Goal: Navigation & Orientation: Find specific page/section

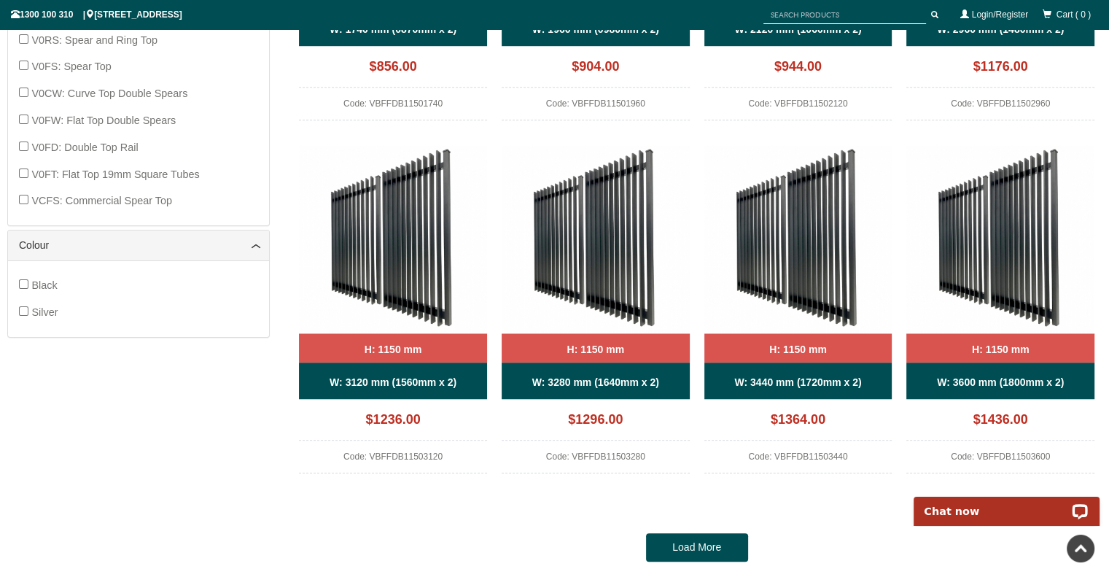
scroll to position [1374, 0]
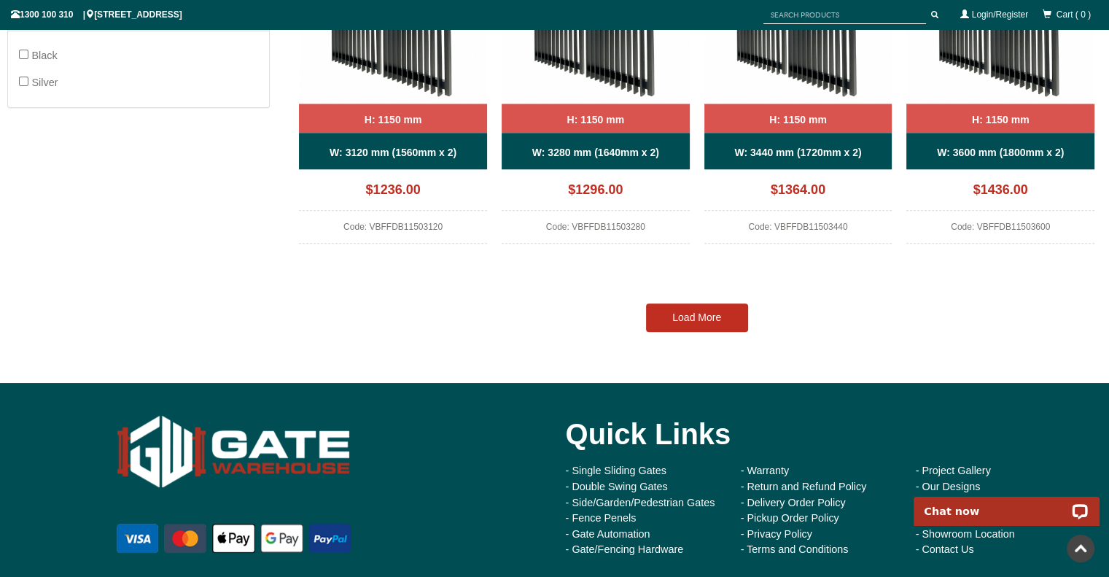
click at [698, 325] on link "Load More" at bounding box center [697, 317] width 102 height 29
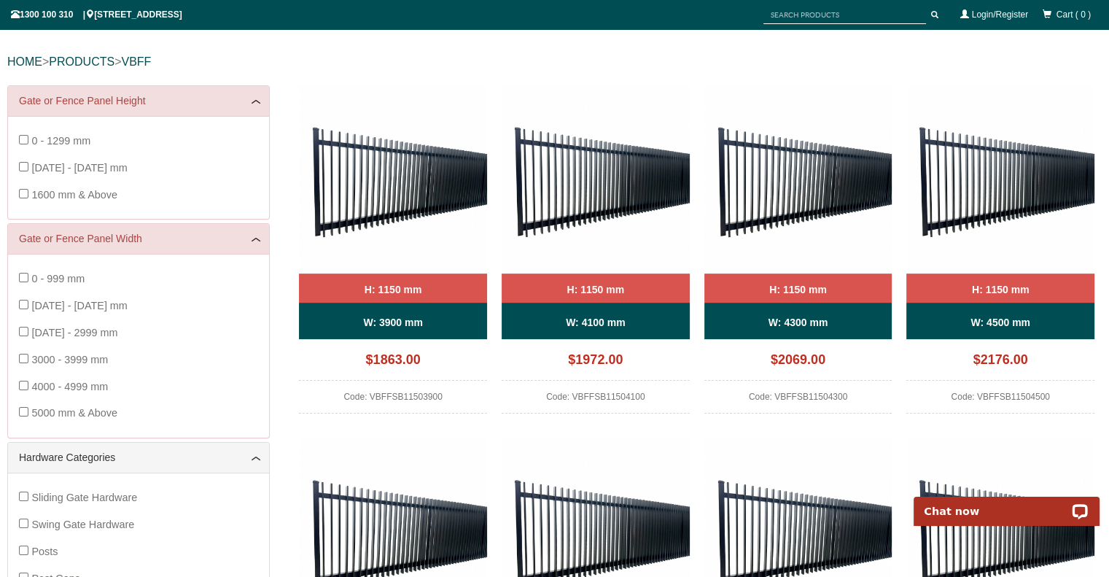
scroll to position [201, 0]
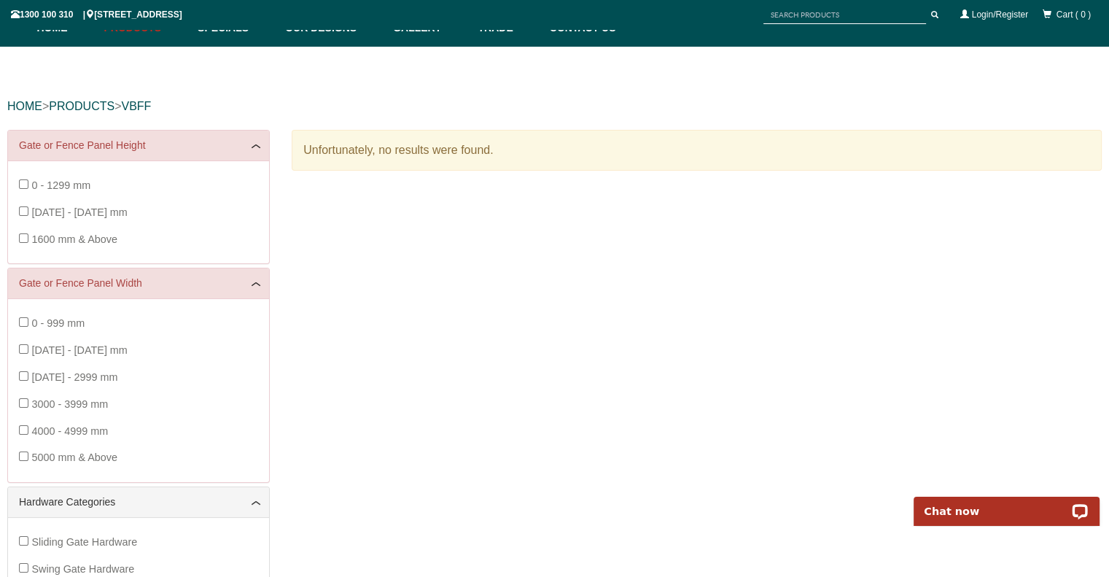
scroll to position [123, 0]
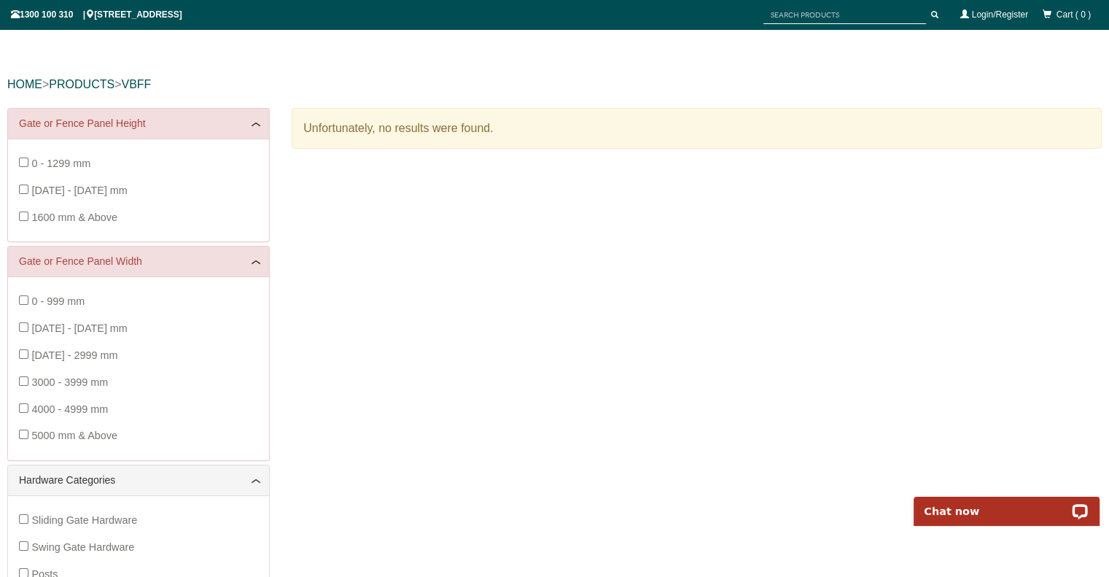
click at [26, 305] on div "0 - 999 mm 1000 - 1999 mm 2000 - 2999 mm 3000 - 3999 mm 4000 - 4999 mm 5000 mm …" at bounding box center [138, 368] width 239 height 161
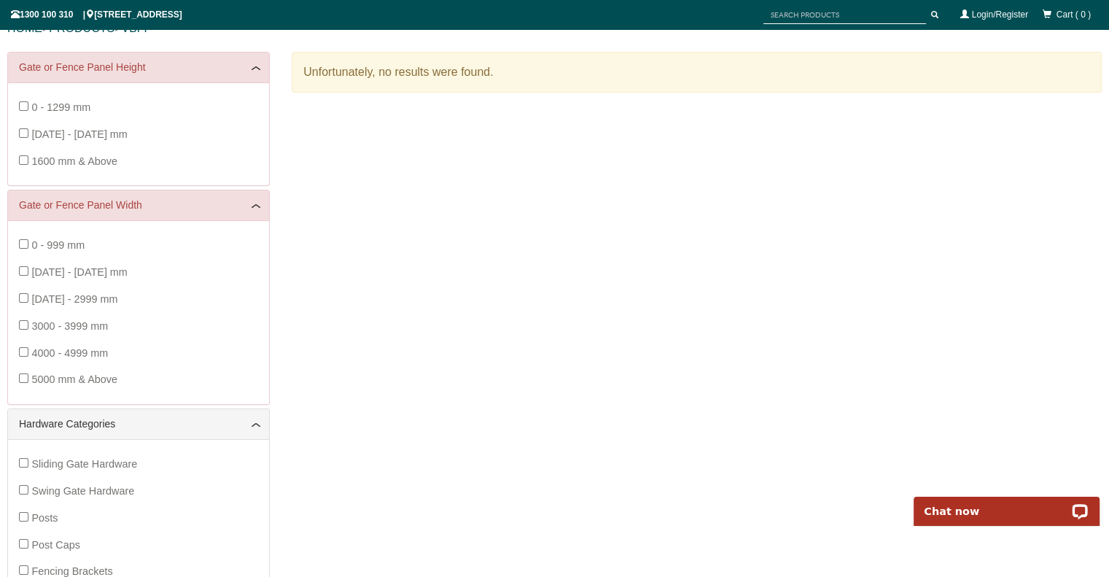
scroll to position [181, 0]
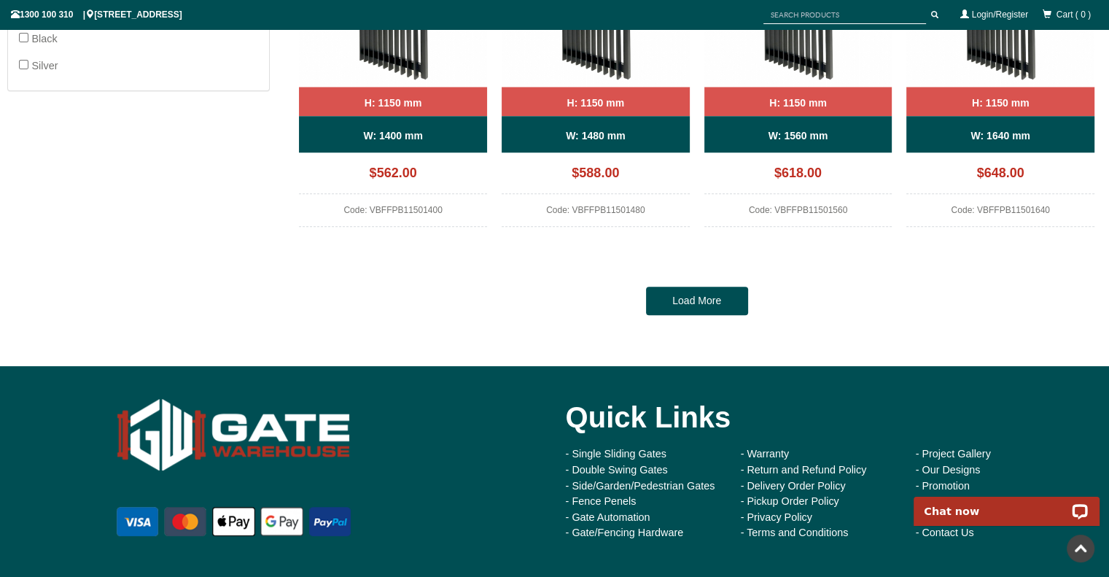
scroll to position [1420, 0]
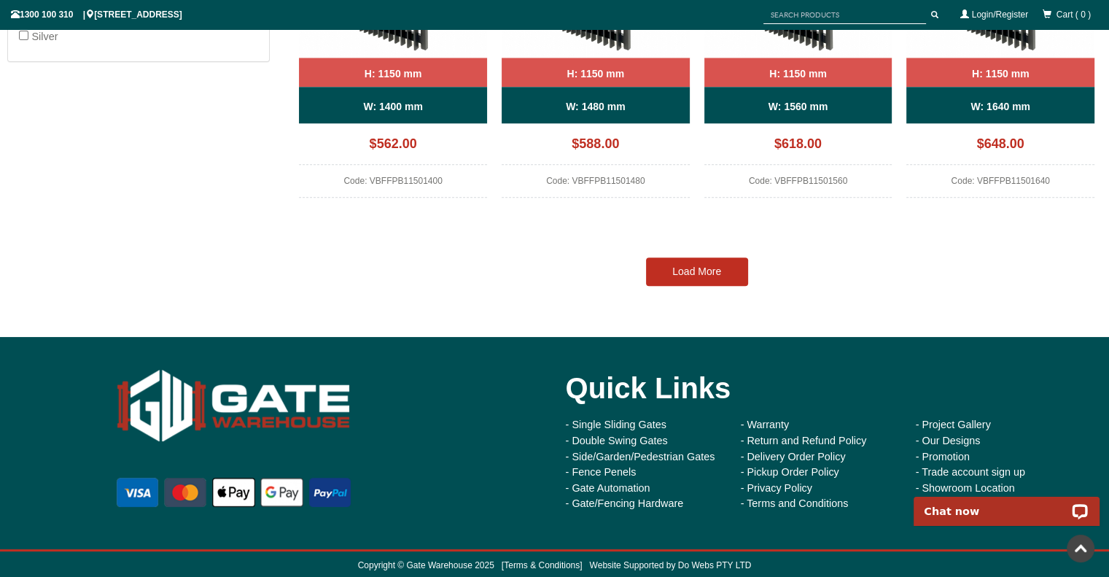
click at [715, 279] on link "Load More" at bounding box center [697, 271] width 102 height 29
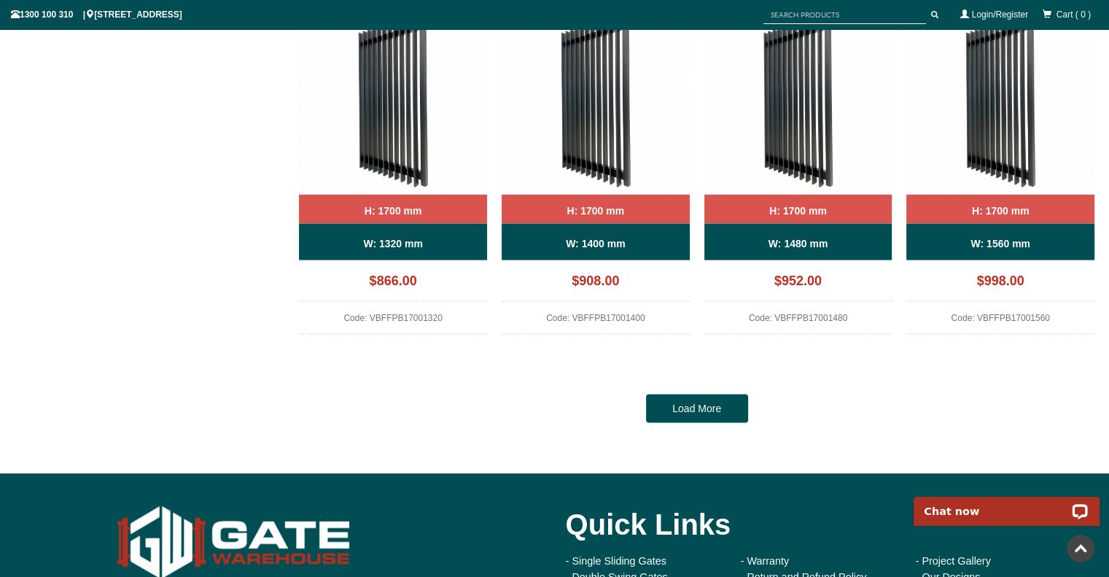
scroll to position [2701, 0]
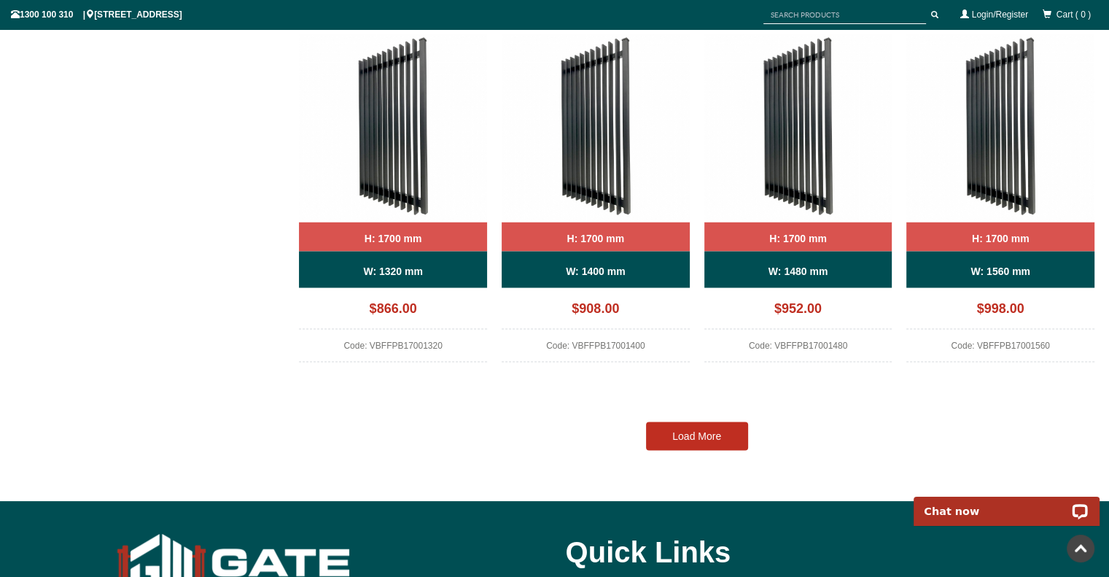
drag, startPoint x: 684, startPoint y: 457, endPoint x: 708, endPoint y: 437, distance: 31.6
click at [708, 437] on link "Load More" at bounding box center [697, 435] width 102 height 29
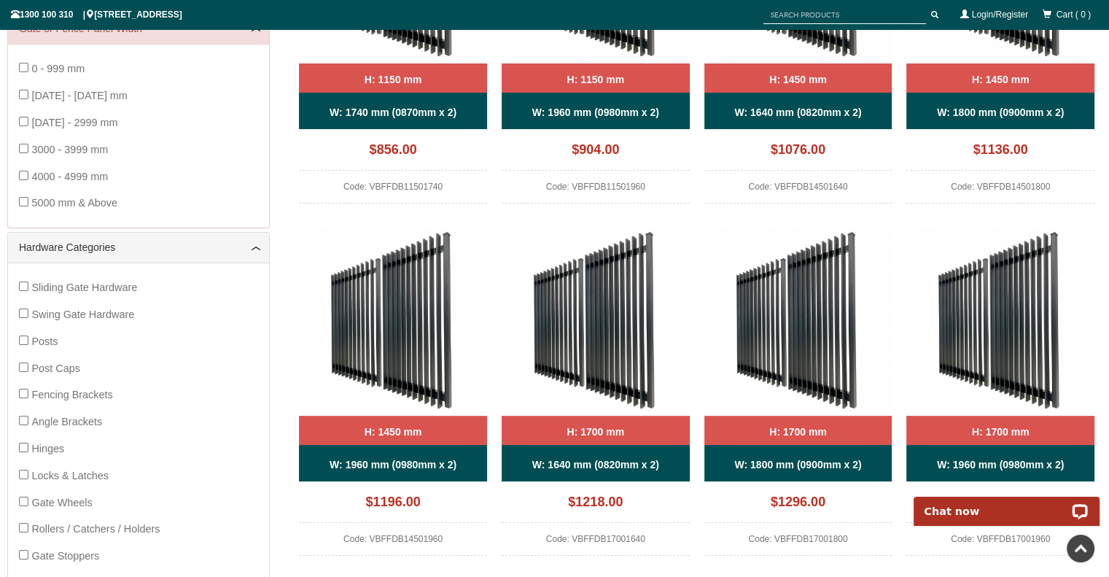
scroll to position [0, 0]
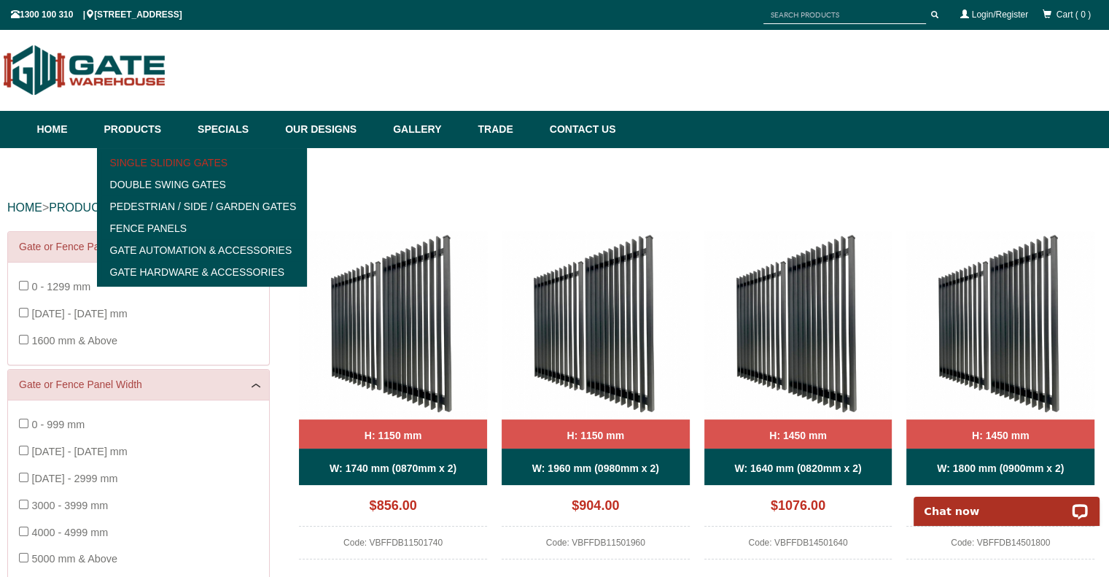
click at [141, 160] on link "Single Sliding Gates" at bounding box center [202, 163] width 202 height 22
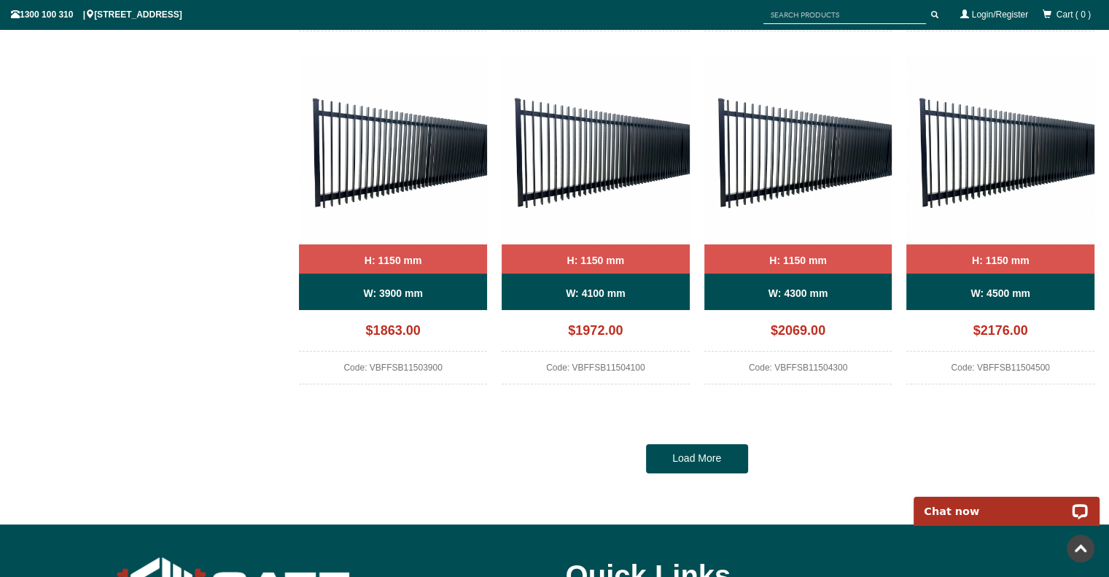
scroll to position [1266, 0]
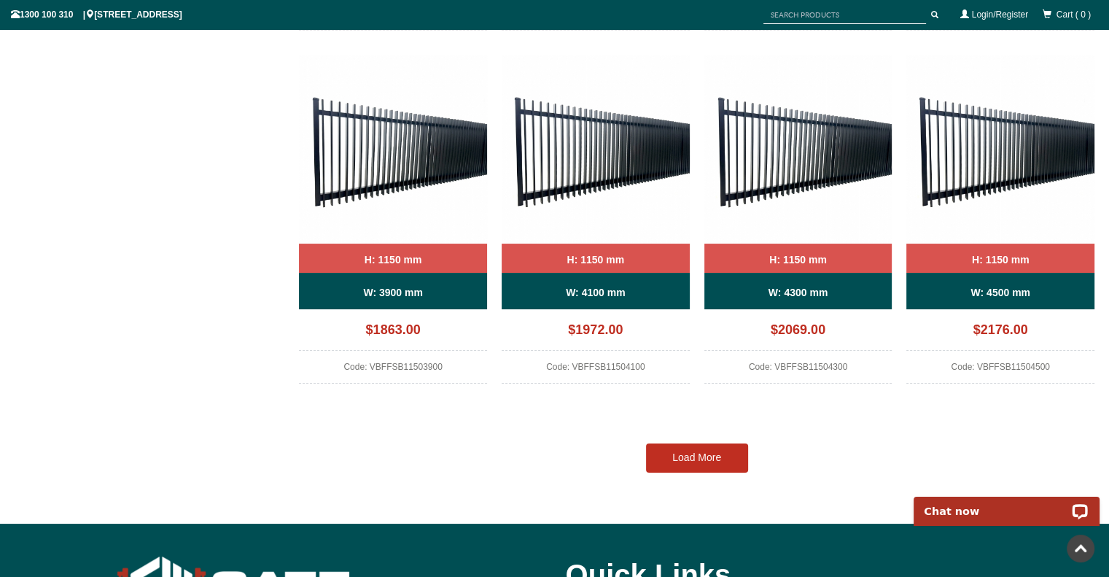
click at [732, 448] on link "Load More" at bounding box center [697, 457] width 102 height 29
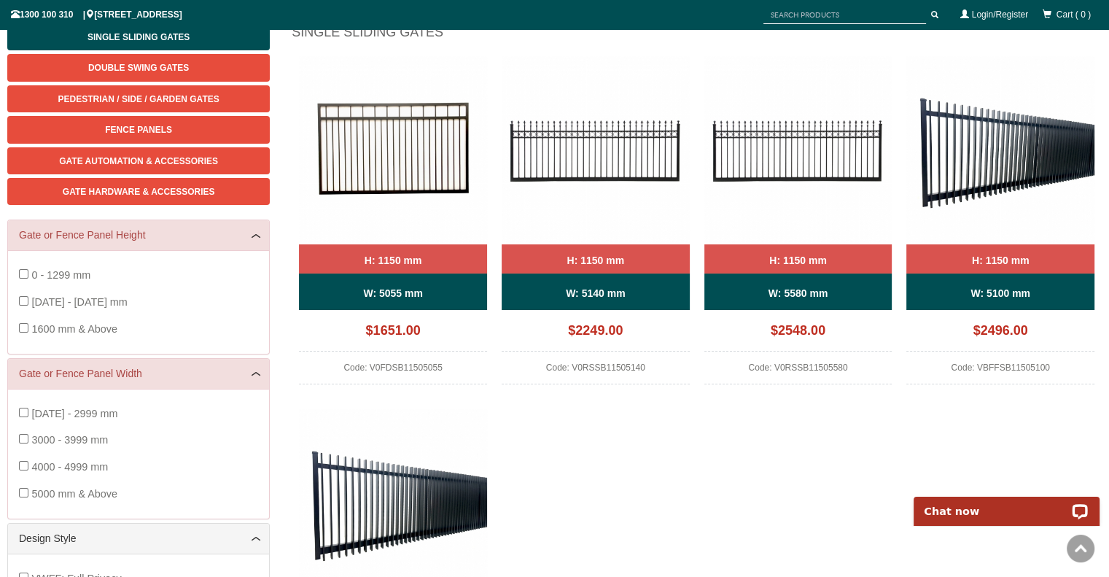
scroll to position [0, 0]
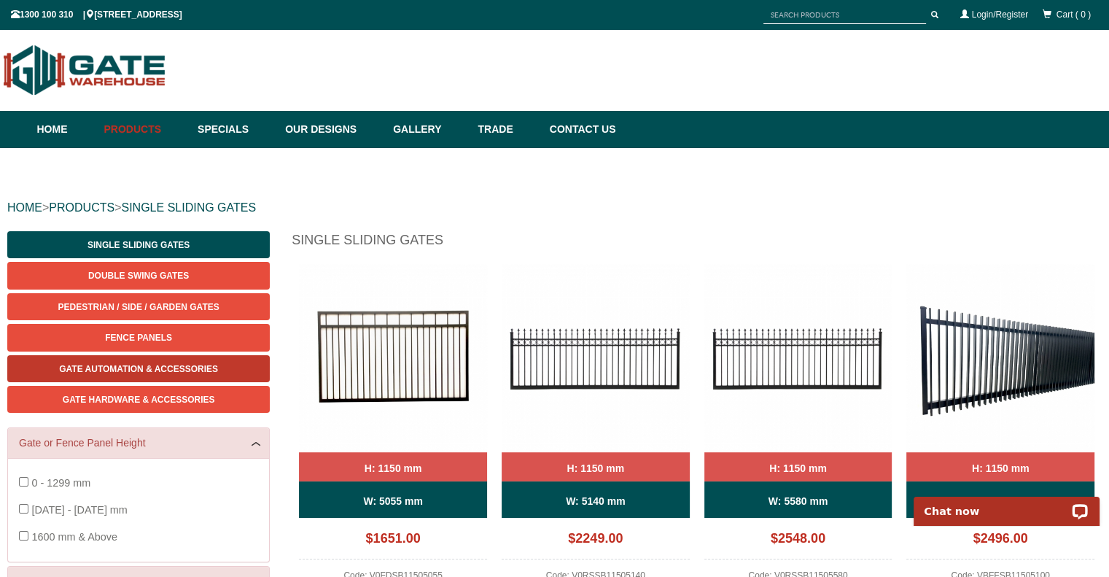
click at [166, 369] on span "Gate Automation & Accessories" at bounding box center [138, 369] width 159 height 10
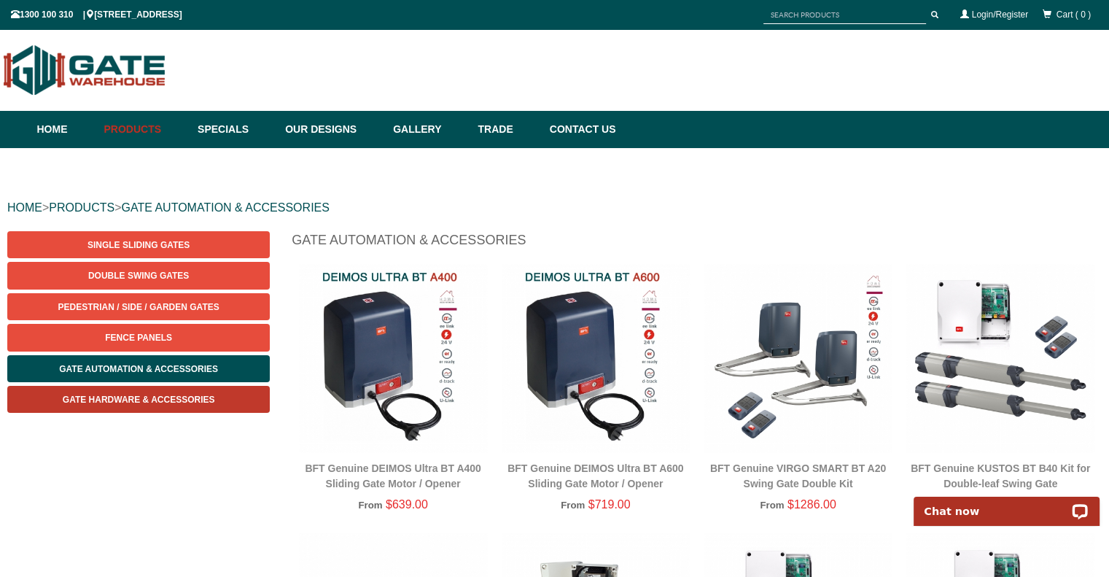
click at [166, 402] on span "Gate Hardware & Accessories" at bounding box center [139, 399] width 152 height 10
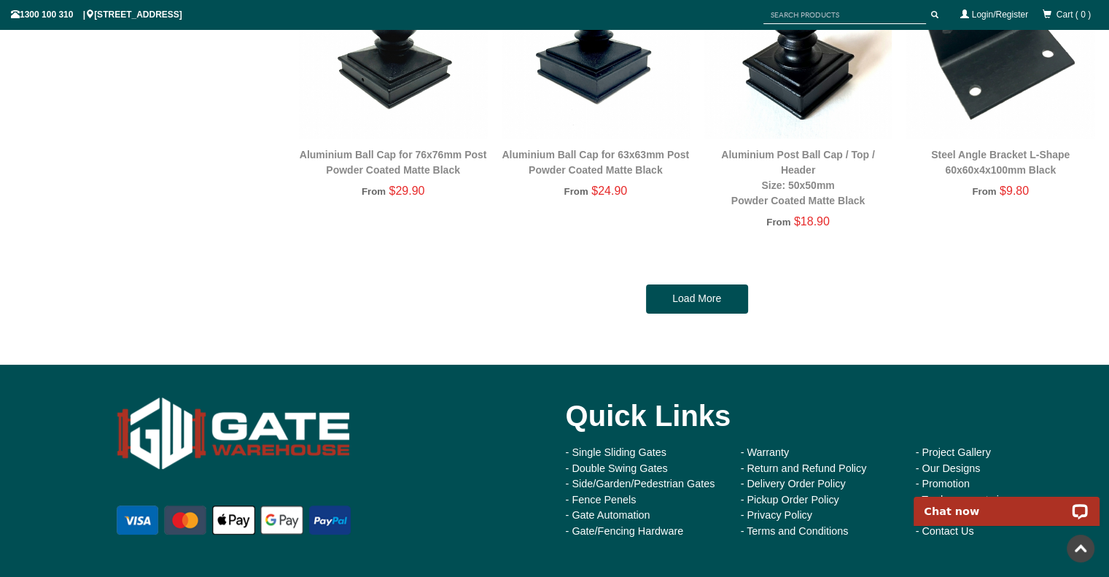
scroll to position [2887, 0]
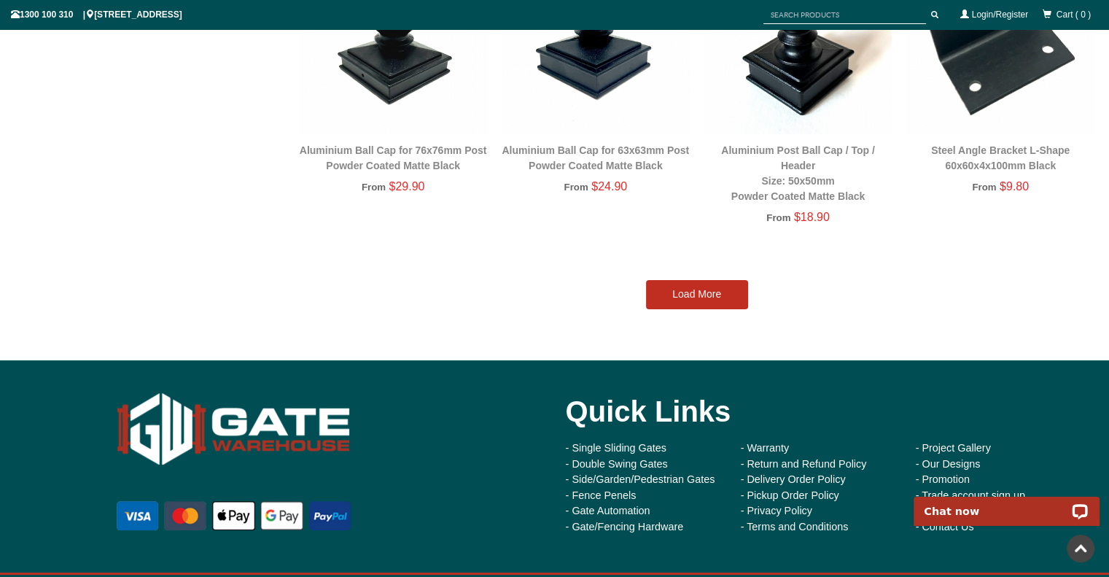
click at [717, 296] on link "Load More" at bounding box center [697, 294] width 102 height 29
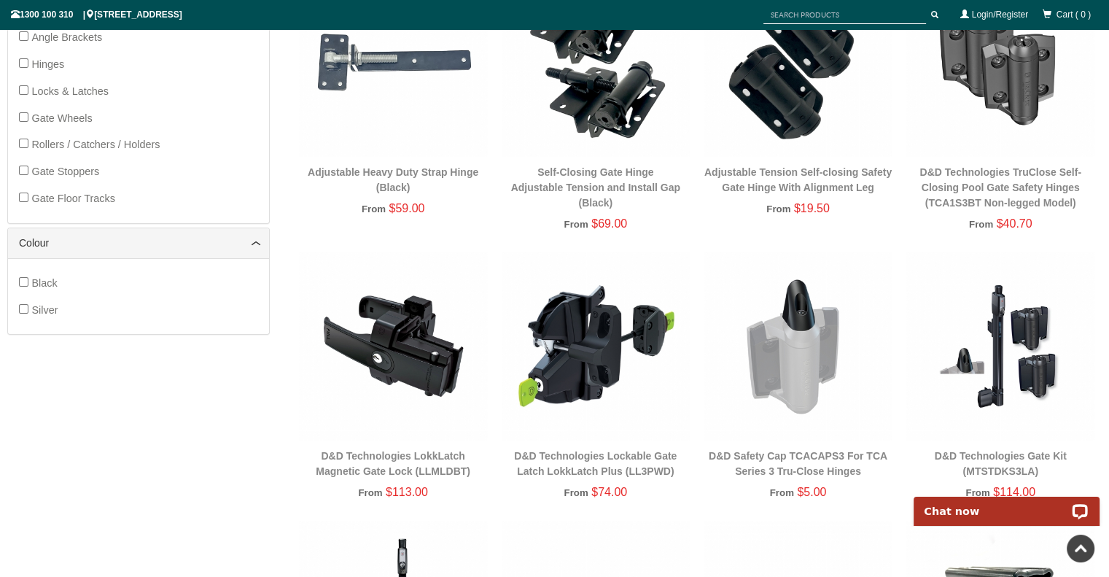
scroll to position [278, 0]
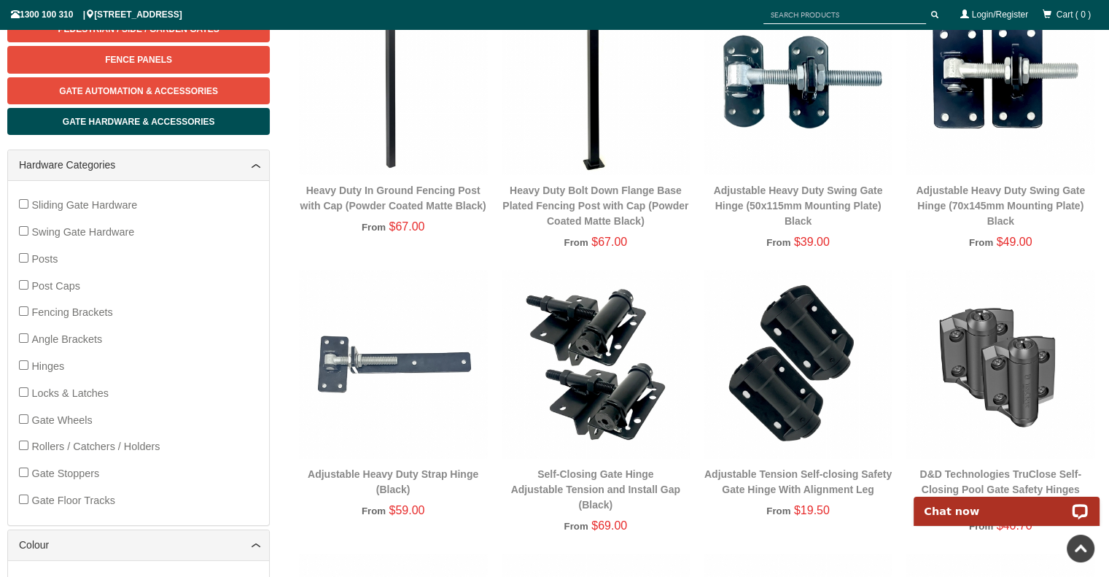
click at [128, 445] on span "Rollers / Catchers / Holders" at bounding box center [95, 446] width 128 height 12
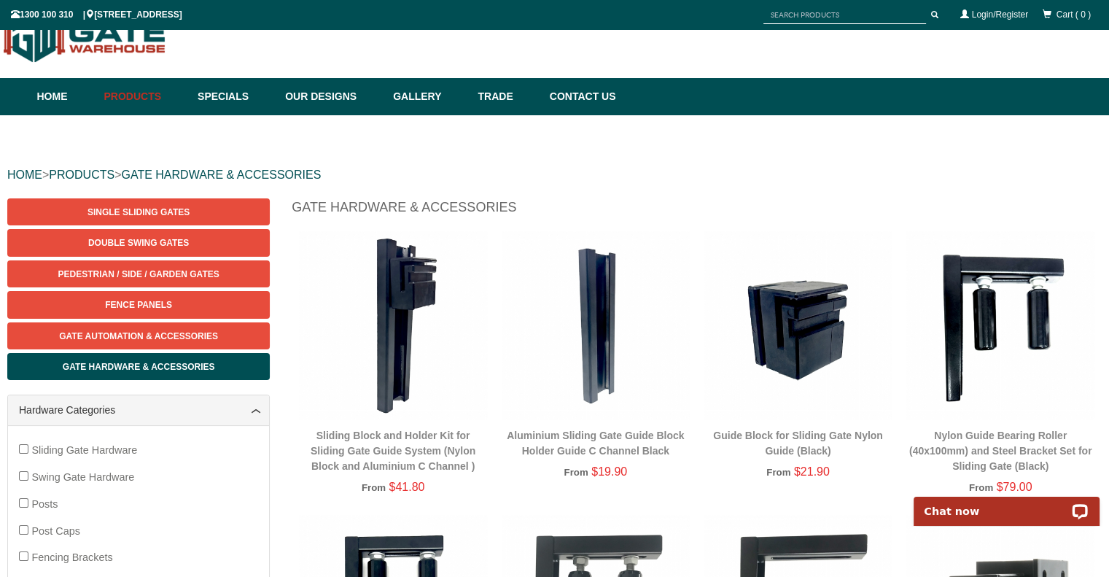
scroll to position [22, 0]
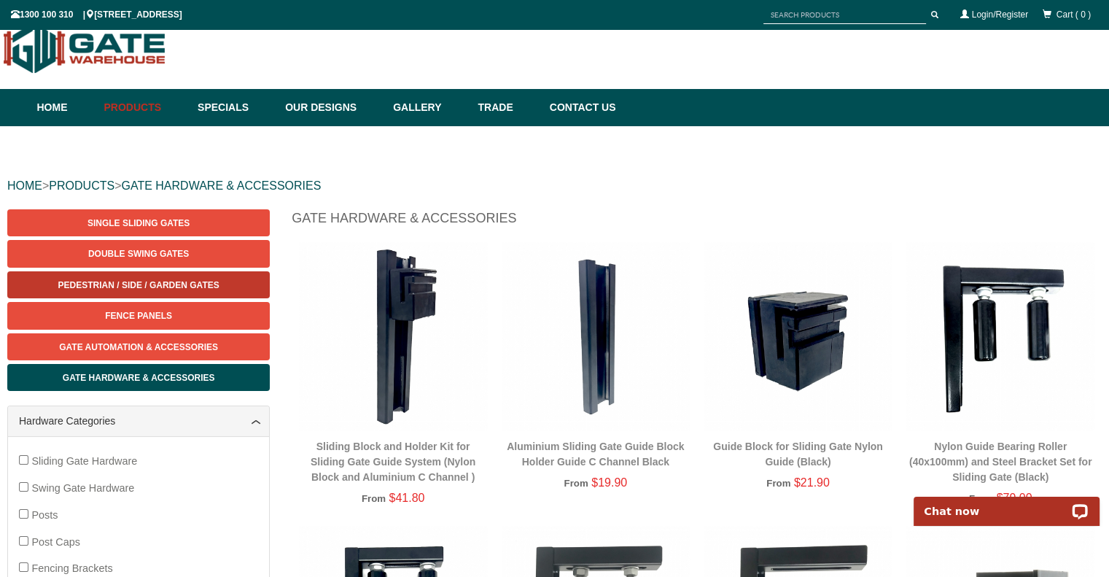
click at [124, 286] on span "Pedestrian / Side / Garden Gates" at bounding box center [138, 285] width 161 height 10
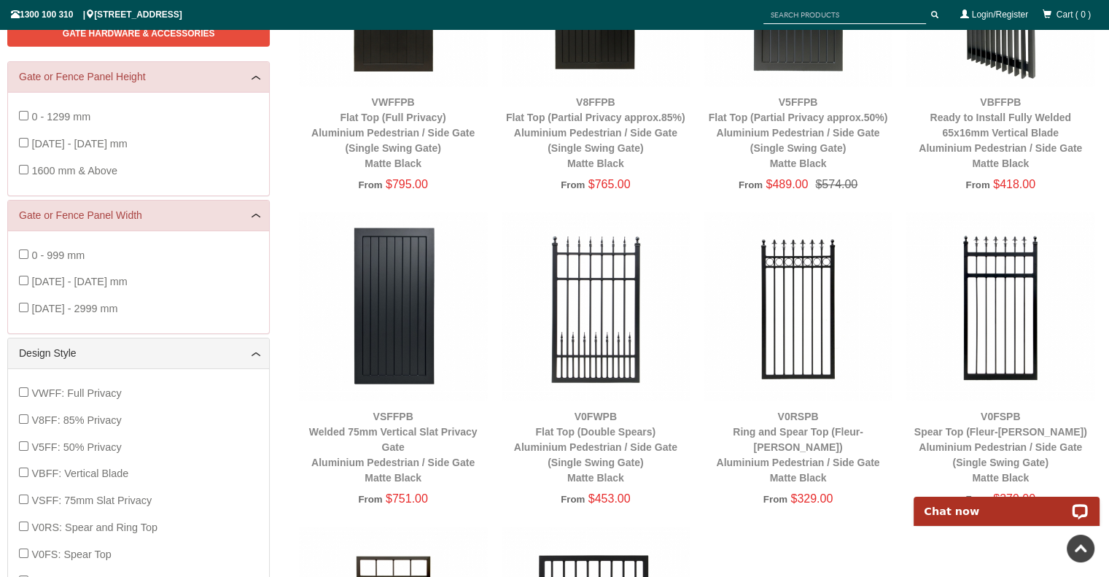
scroll to position [367, 0]
